Goal: Task Accomplishment & Management: Manage account settings

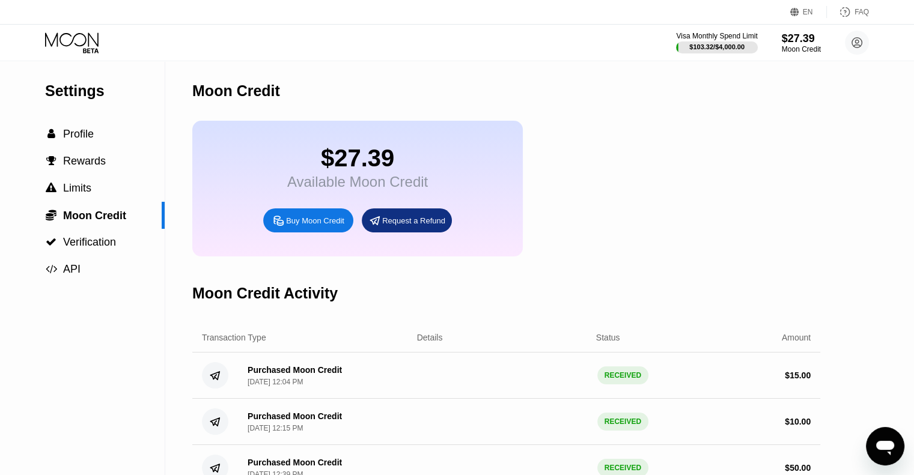
click at [76, 38] on icon at bounding box center [73, 42] width 56 height 21
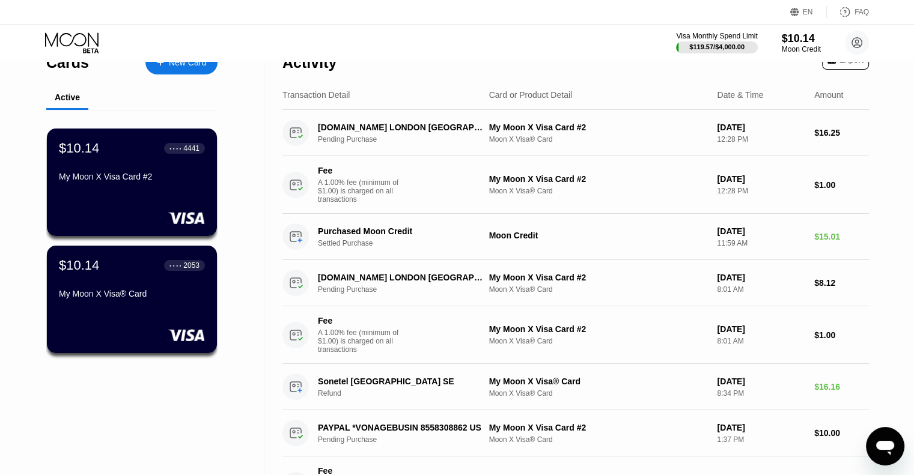
scroll to position [60, 0]
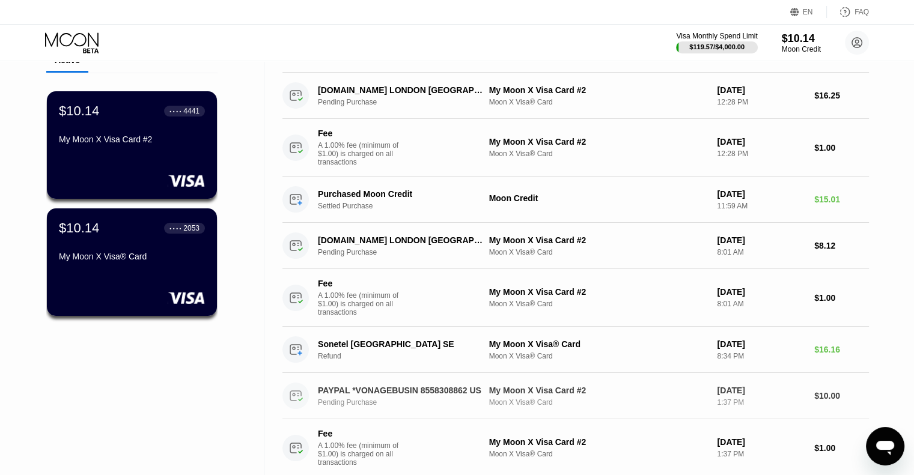
click at [400, 395] on div "PAYPAL *VONAGEBUSIN 8558308862 US" at bounding box center [400, 391] width 165 height 10
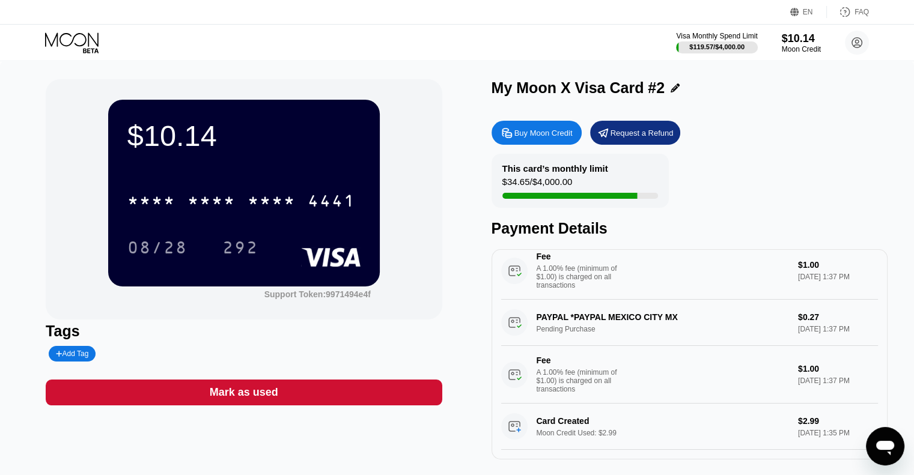
scroll to position [299, 0]
click at [72, 40] on icon at bounding box center [71, 39] width 53 height 14
